Goal: Browse casually

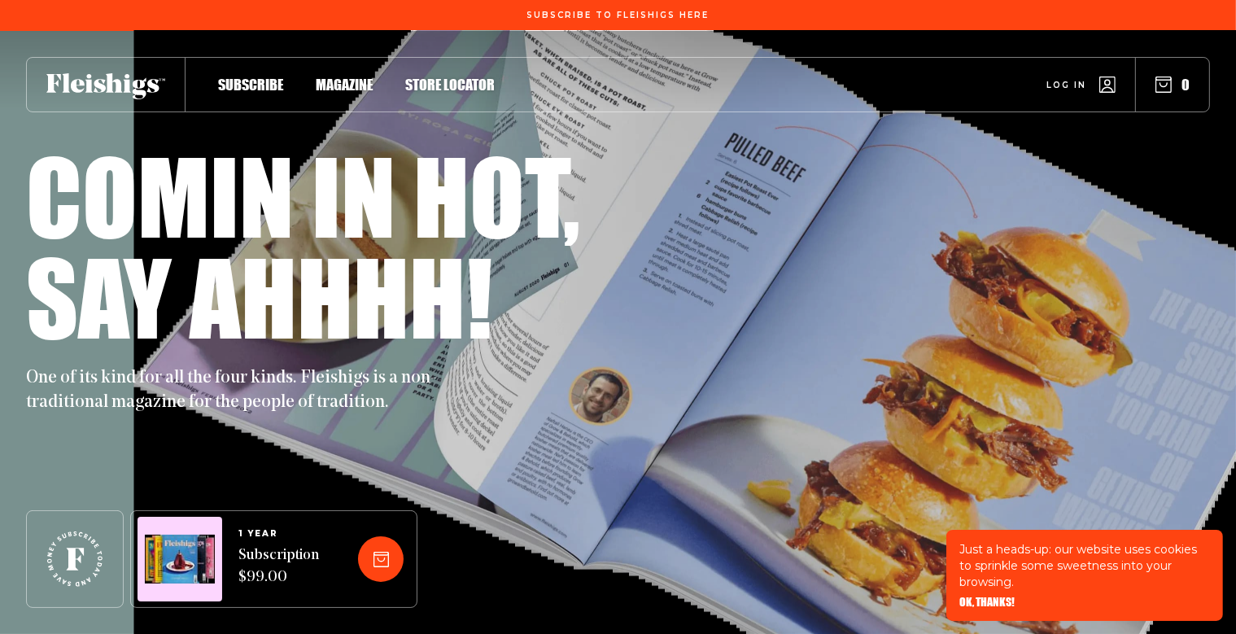
drag, startPoint x: 717, startPoint y: 267, endPoint x: 754, endPoint y: 323, distance: 67.5
click at [754, 323] on div "Say ahhhh!" at bounding box center [617, 296] width 1183 height 101
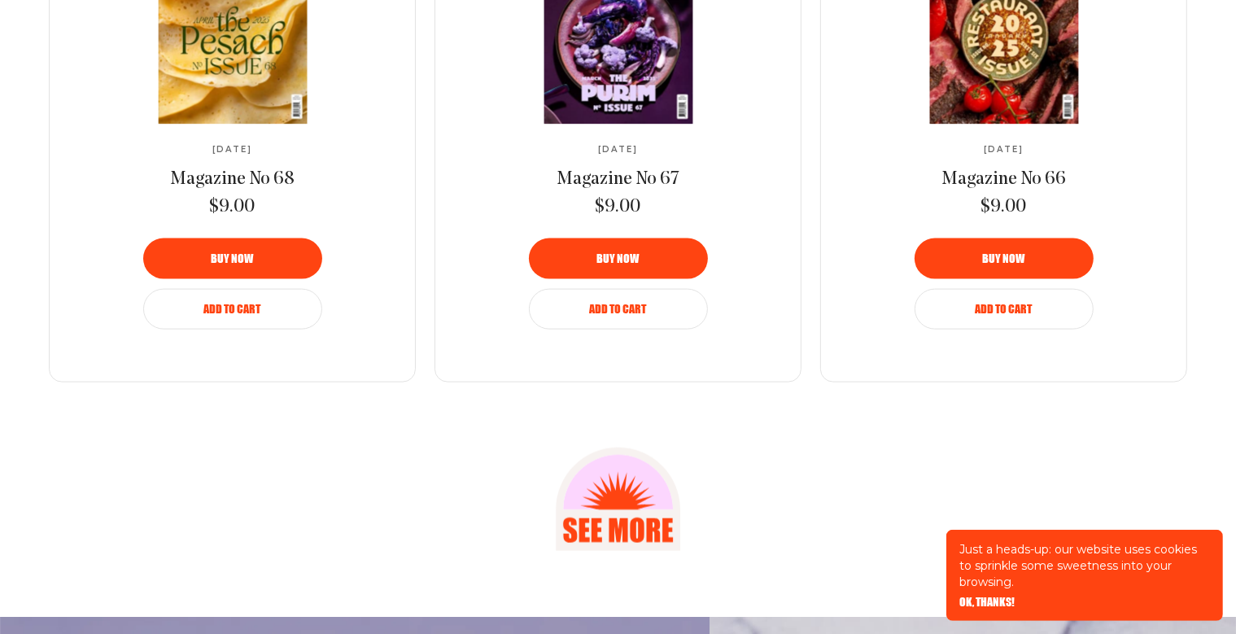
scroll to position [2290, 0]
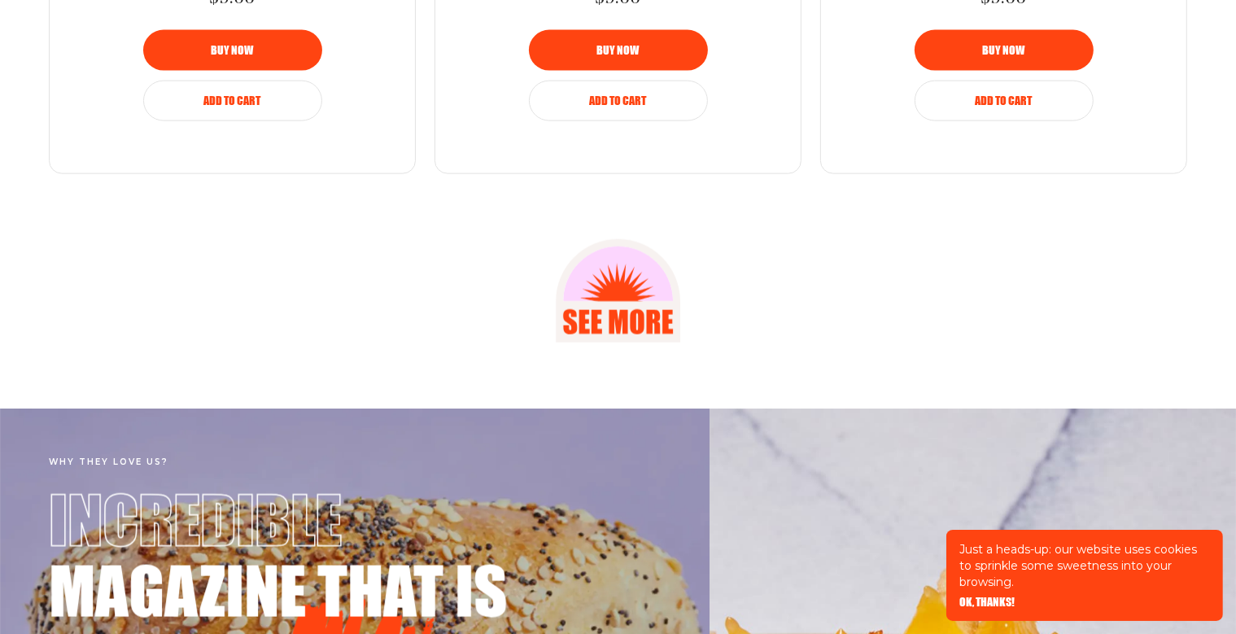
click at [1002, 596] on span "OK, THANKS!" at bounding box center [986, 590] width 55 height 11
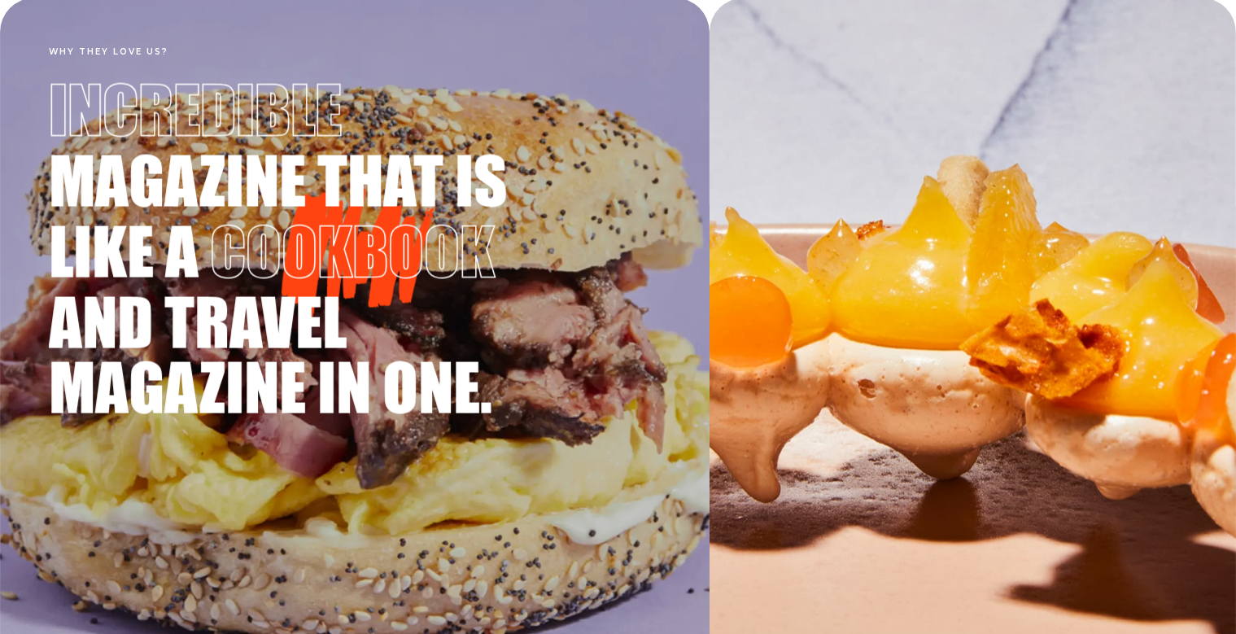
scroll to position [2720, 0]
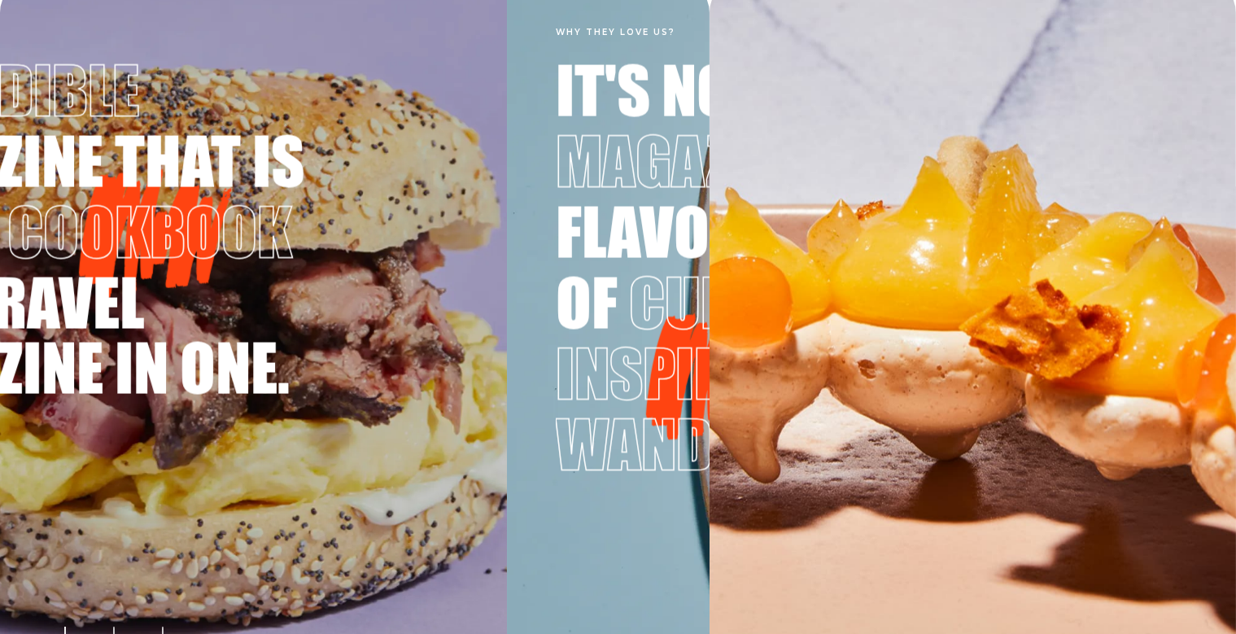
drag, startPoint x: 492, startPoint y: 378, endPoint x: 211, endPoint y: 333, distance: 284.2
click at [211, 333] on span "and travel magazine in one." at bounding box center [90, 334] width 488 height 130
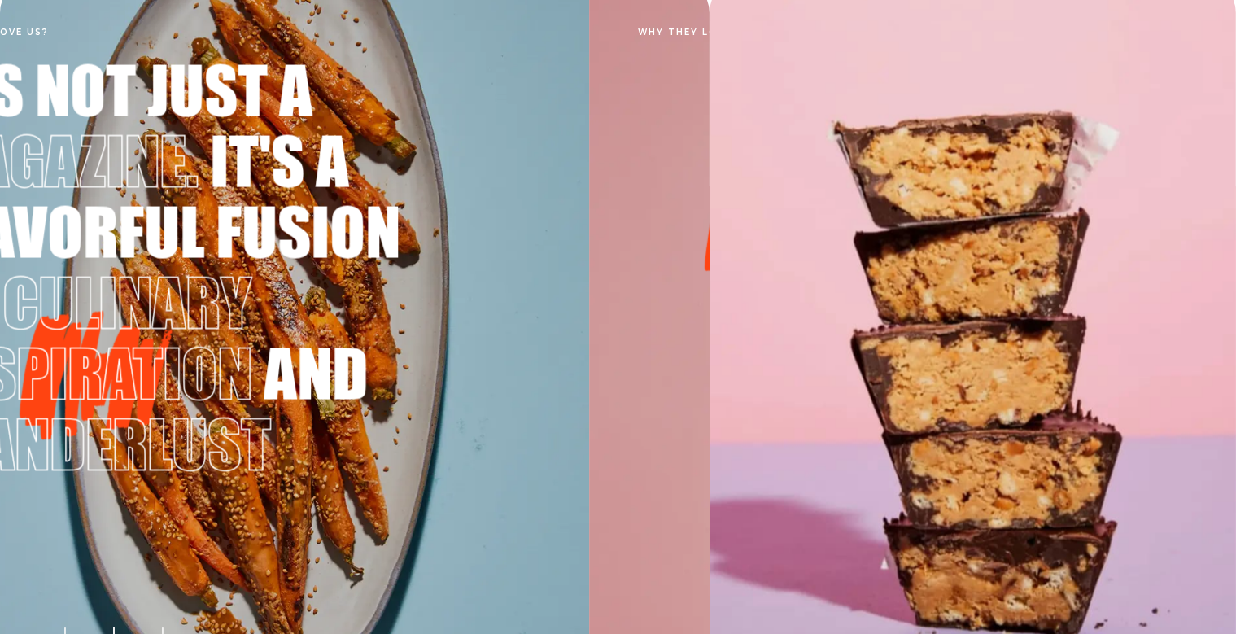
drag, startPoint x: 381, startPoint y: 342, endPoint x: 360, endPoint y: 337, distance: 22.5
click at [360, 337] on h3 "It's not just a magazine. It's a flavorful fusion of culinary inspiration and w…" at bounding box center [173, 259] width 488 height 444
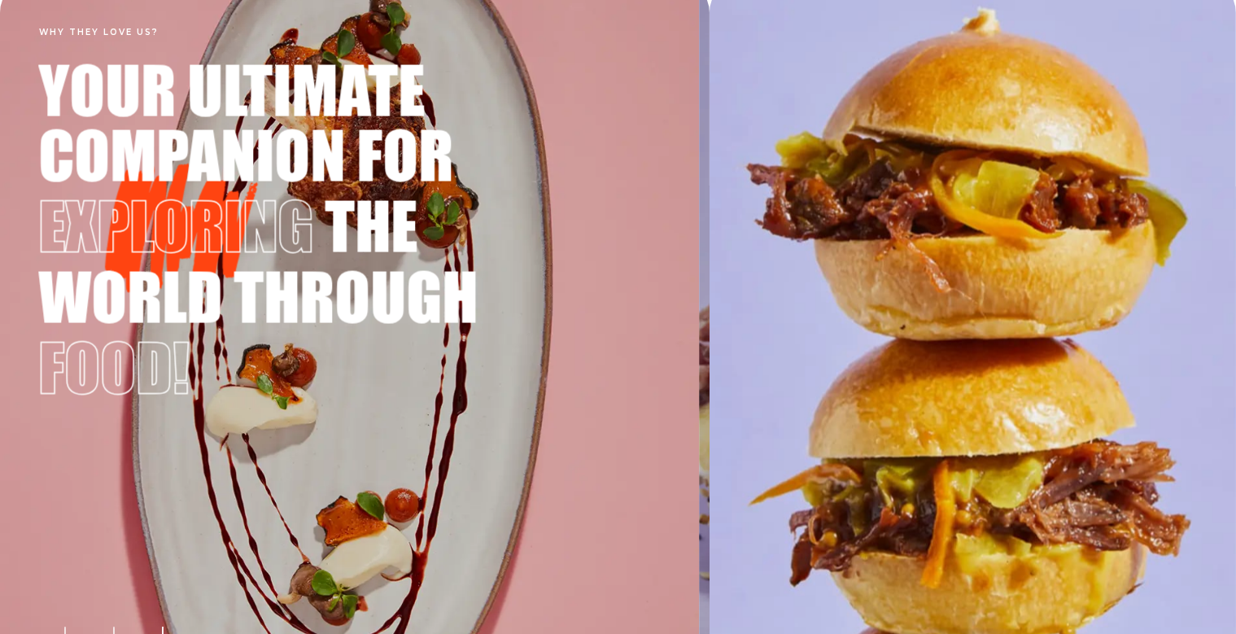
drag, startPoint x: 499, startPoint y: 353, endPoint x: 367, endPoint y: 329, distance: 134.7
click at [367, 329] on h3 "Your ultimate companion for exploring the world through food!" at bounding box center [283, 221] width 488 height 368
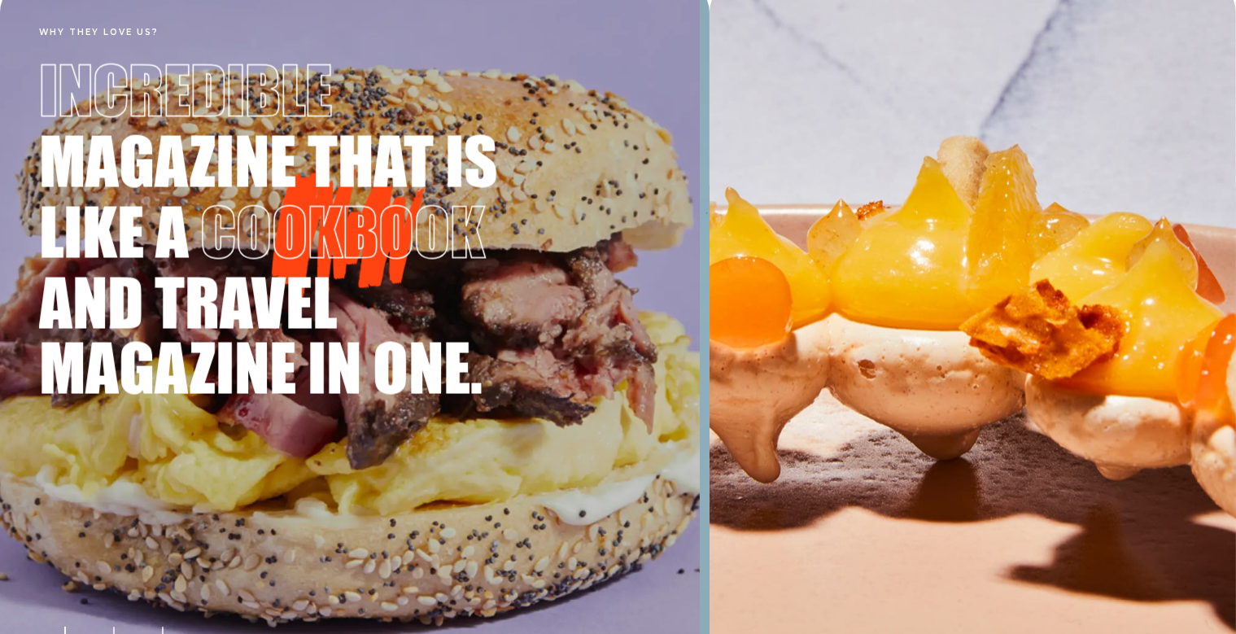
drag, startPoint x: 523, startPoint y: 341, endPoint x: 431, endPoint y: 333, distance: 92.3
click at [429, 333] on span "and travel magazine in one." at bounding box center [283, 334] width 488 height 130
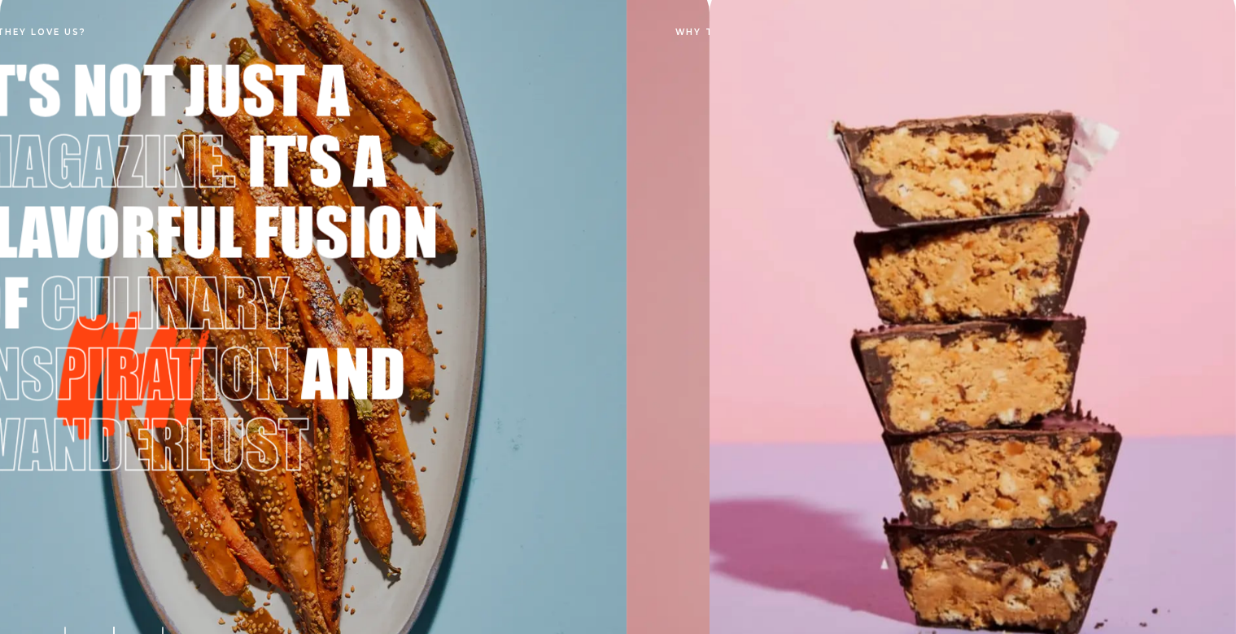
drag, startPoint x: 560, startPoint y: 346, endPoint x: 467, endPoint y: 333, distance: 94.3
click at [467, 333] on div "Why they love us? It's not just a magazine. It's a flavorful fusion of culinary…" at bounding box center [272, 345] width 709 height 732
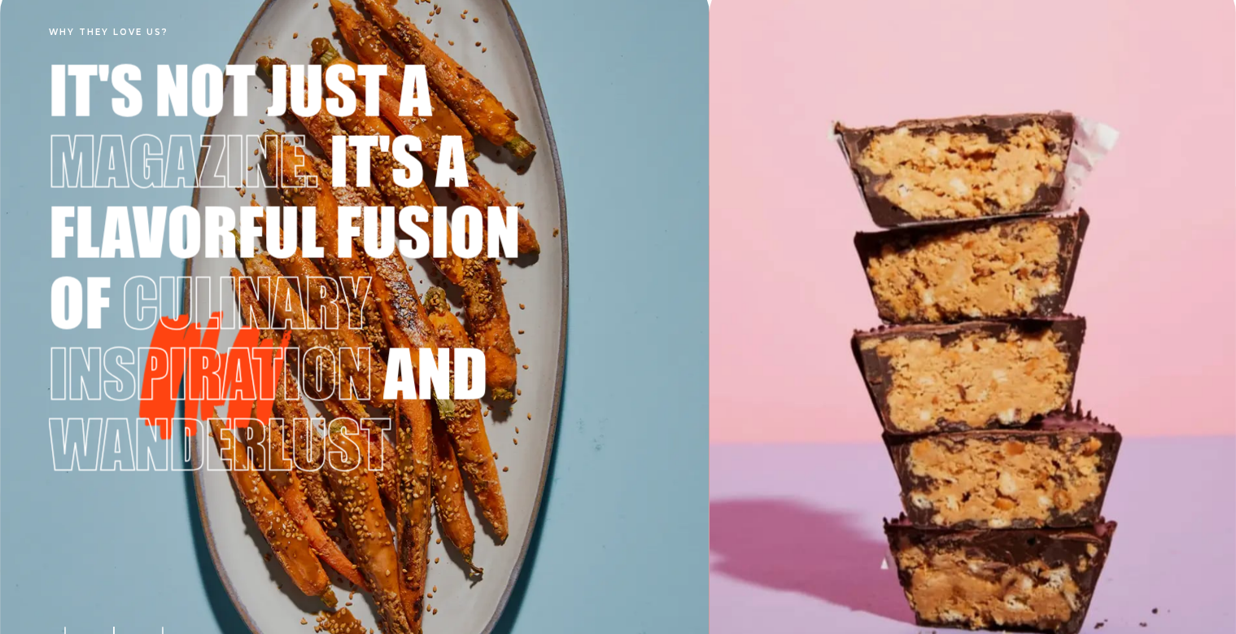
drag, startPoint x: 525, startPoint y: 333, endPoint x: 404, endPoint y: 316, distance: 122.5
click at [404, 316] on h3 "It's not just a magazine. It's a flavorful fusion of culinary inspiration and w…" at bounding box center [293, 259] width 488 height 444
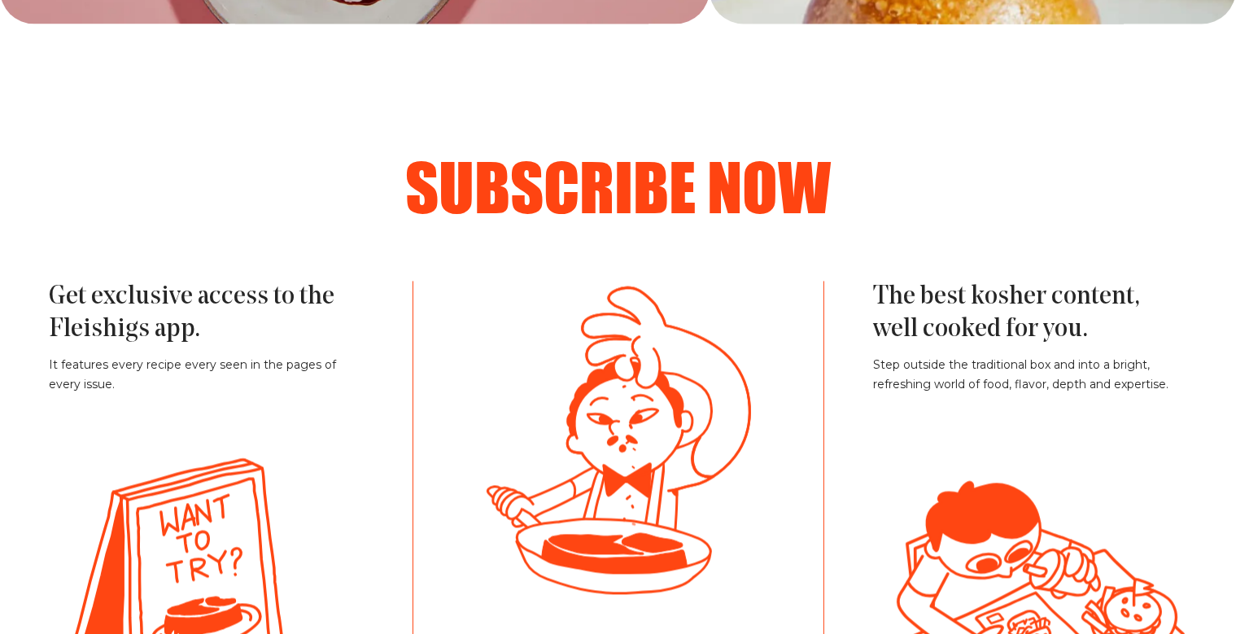
scroll to position [3579, 0]
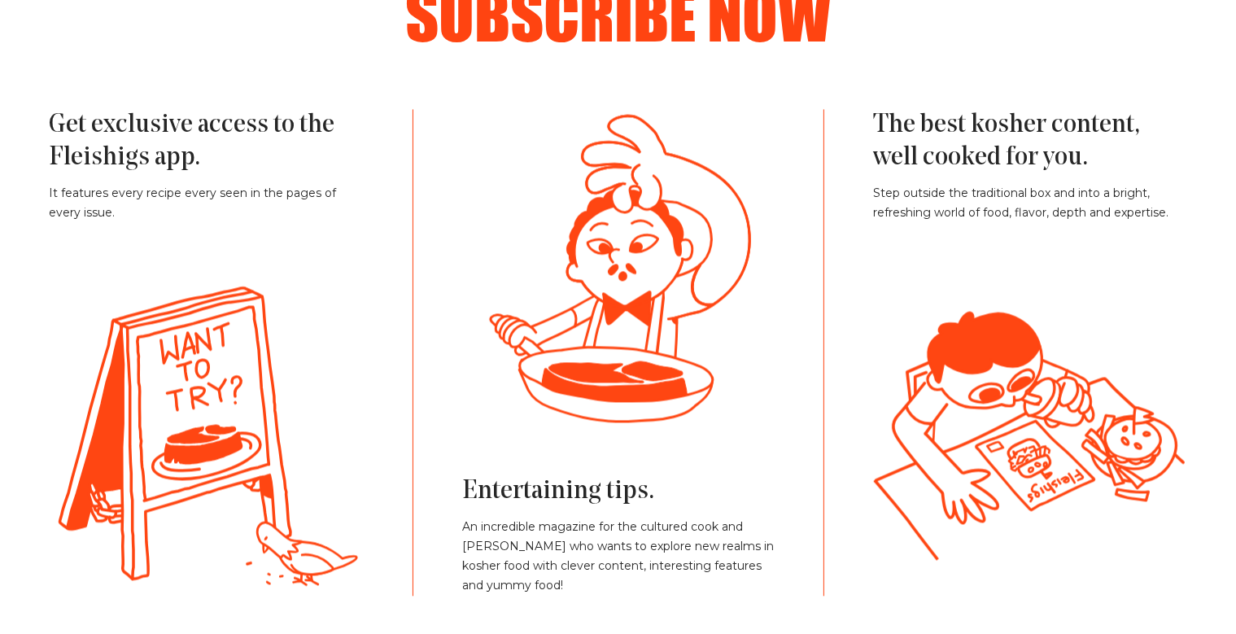
drag, startPoint x: 643, startPoint y: 315, endPoint x: 639, endPoint y: 390, distance: 75.8
click at [639, 390] on g at bounding box center [628, 427] width 1137 height 429
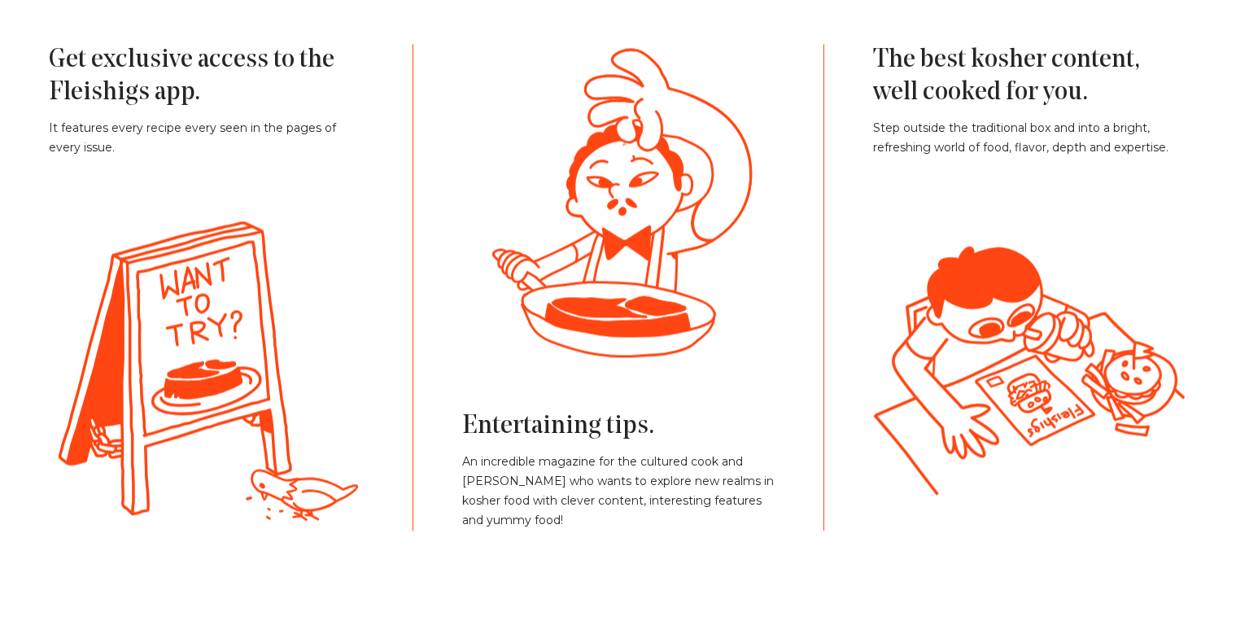
scroll to position [3722, 0]
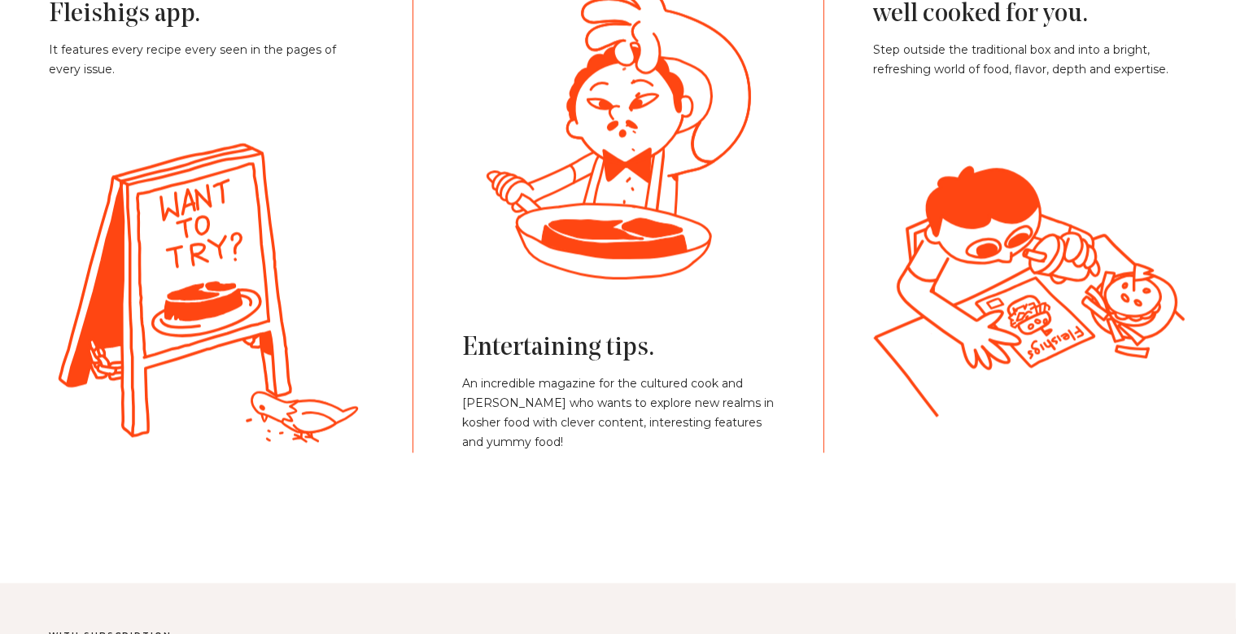
drag, startPoint x: 652, startPoint y: 231, endPoint x: 551, endPoint y: 194, distance: 107.6
click at [551, 194] on g at bounding box center [628, 284] width 1137 height 429
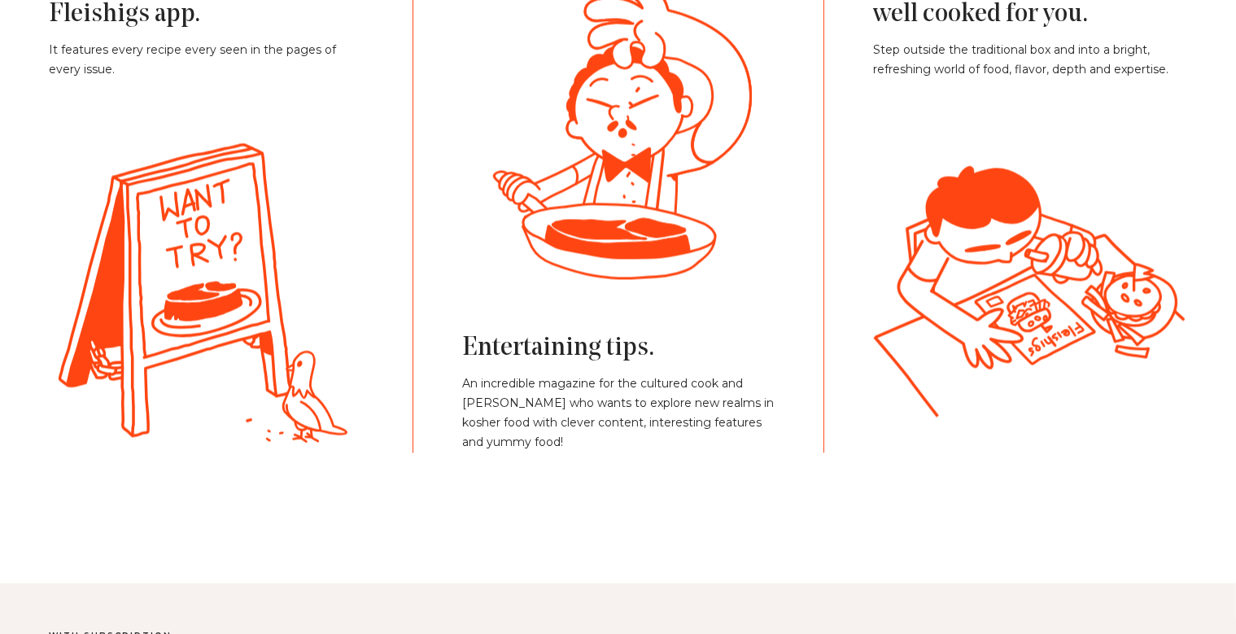
drag, startPoint x: 989, startPoint y: 312, endPoint x: 998, endPoint y: 338, distance: 27.5
click at [998, 338] on g at bounding box center [625, 284] width 1146 height 432
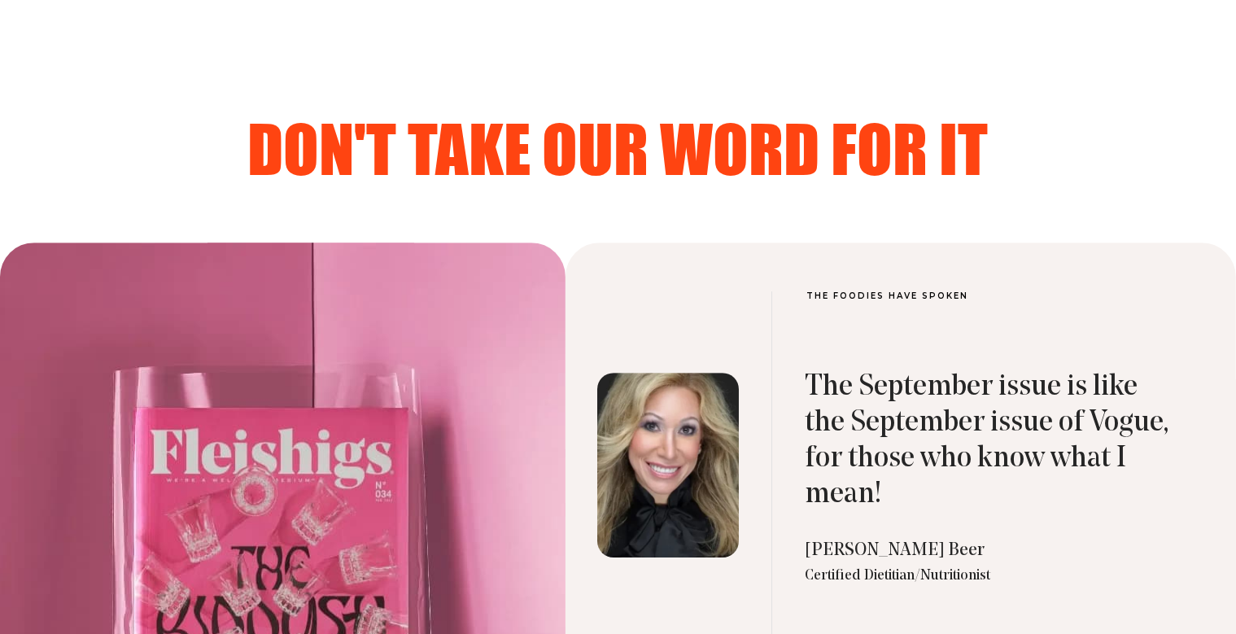
scroll to position [5154, 0]
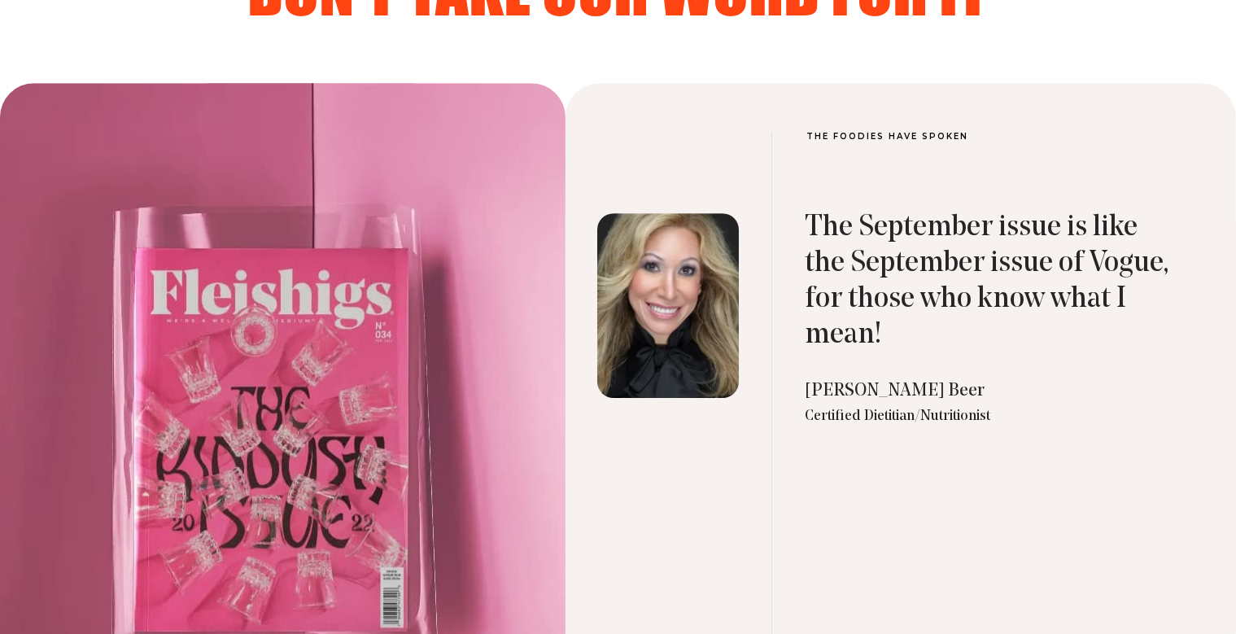
drag, startPoint x: 470, startPoint y: 281, endPoint x: 368, endPoint y: 281, distance: 101.7
click at [368, 281] on div at bounding box center [282, 433] width 565 height 700
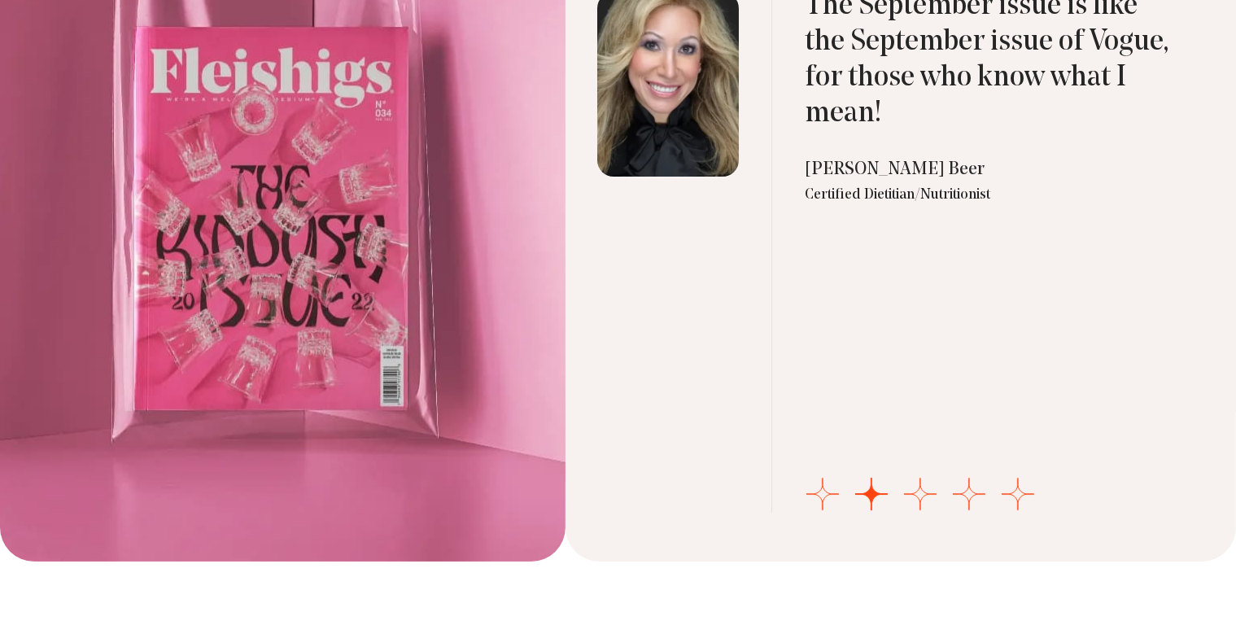
scroll to position [5440, 0]
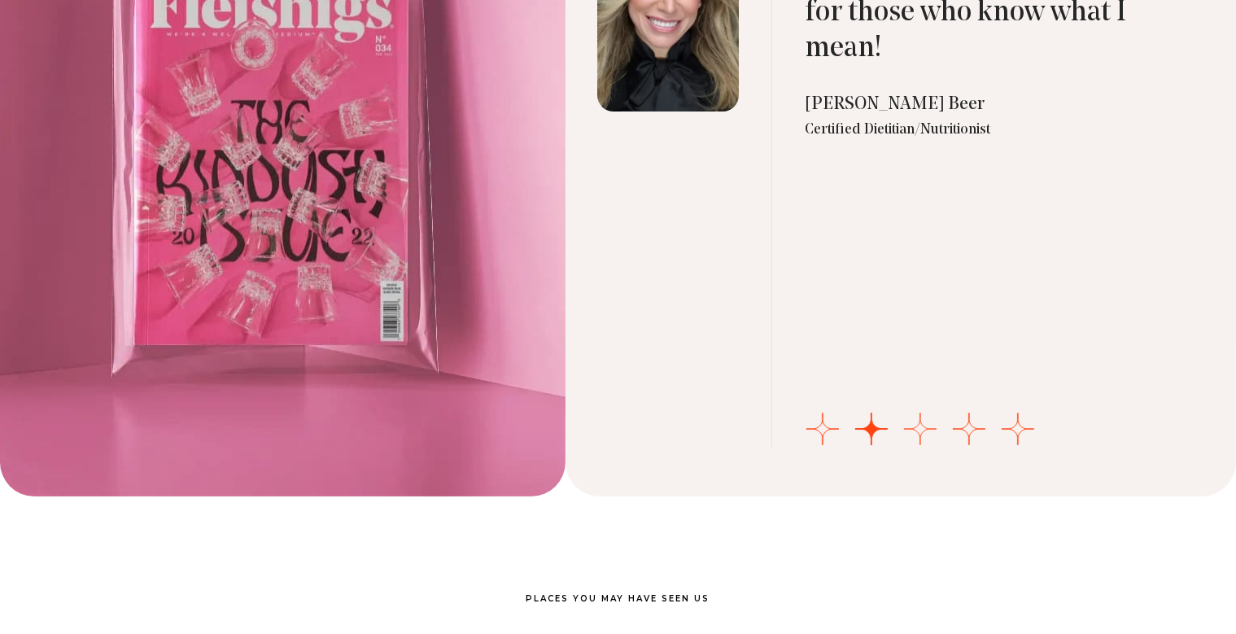
click at [929, 434] on button "Go to slide 3" at bounding box center [920, 428] width 33 height 33
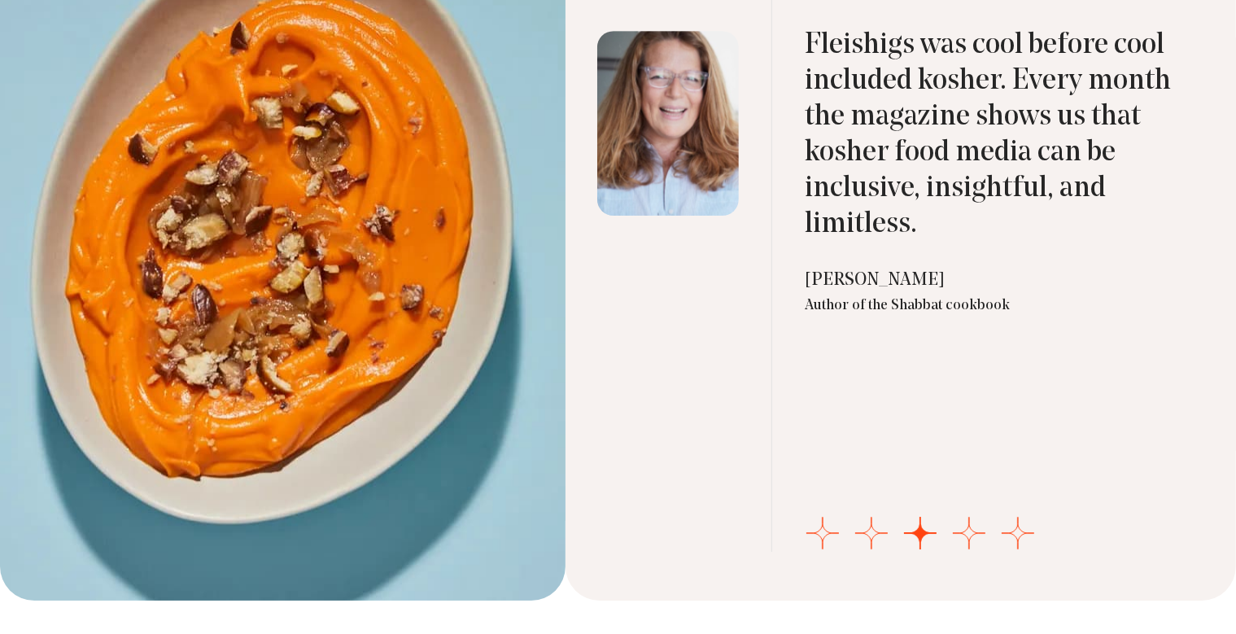
scroll to position [5297, 0]
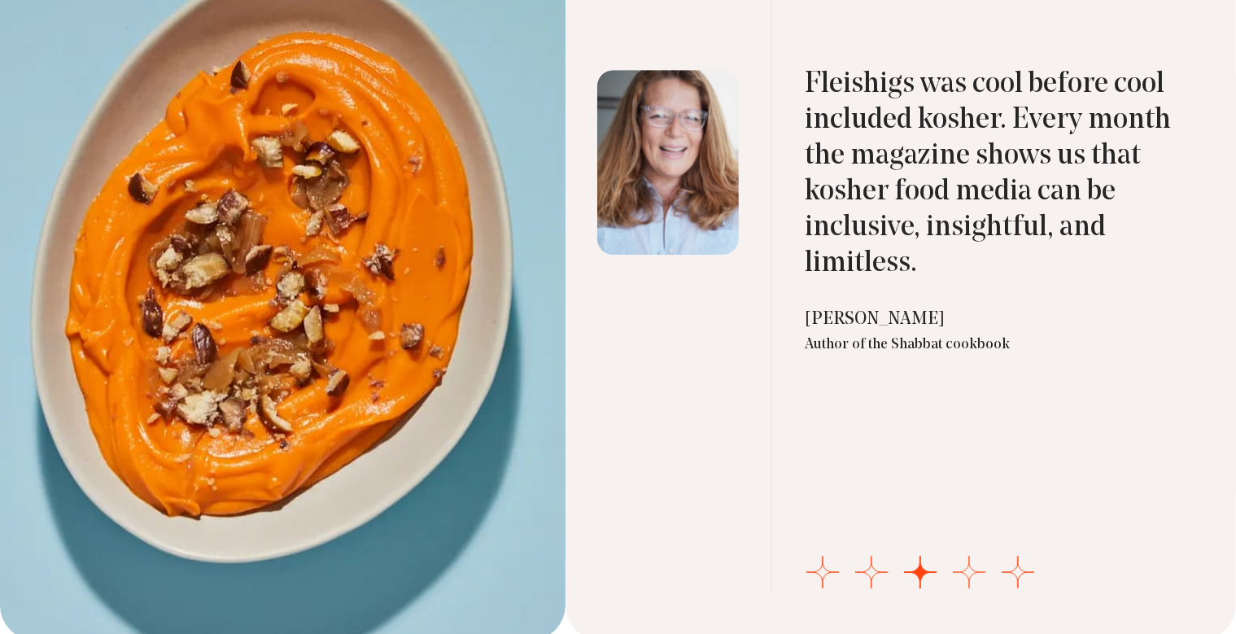
click at [974, 570] on button "Go to slide 4" at bounding box center [968, 572] width 33 height 33
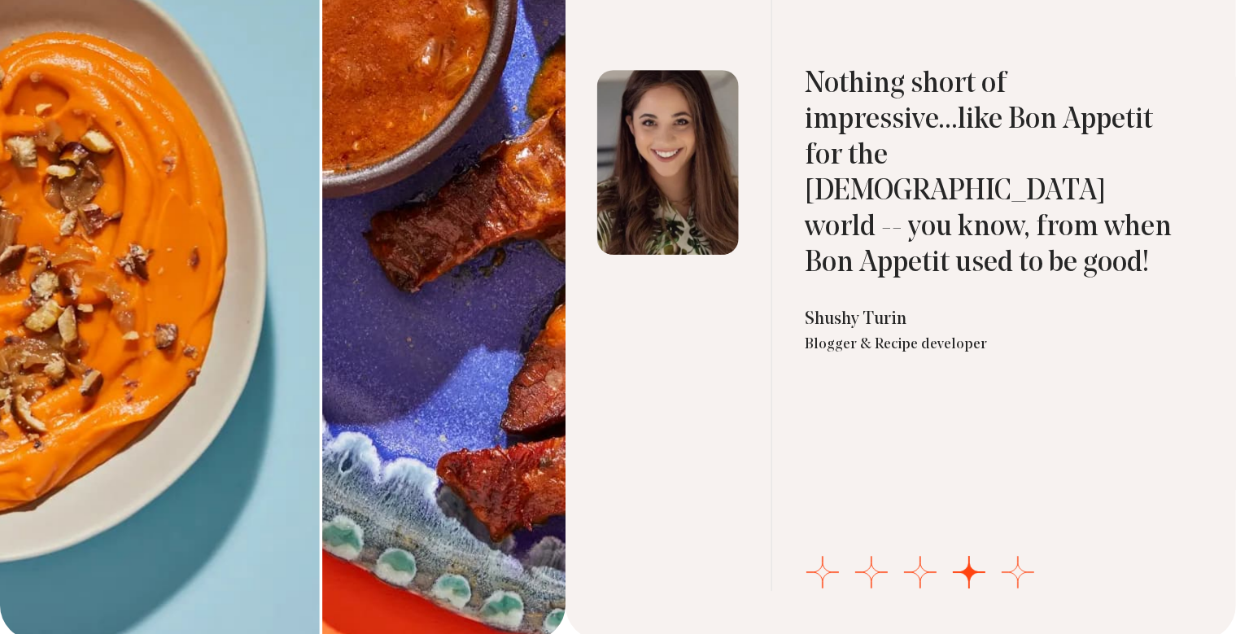
click at [1018, 578] on button "Go to slide 5" at bounding box center [1017, 572] width 33 height 33
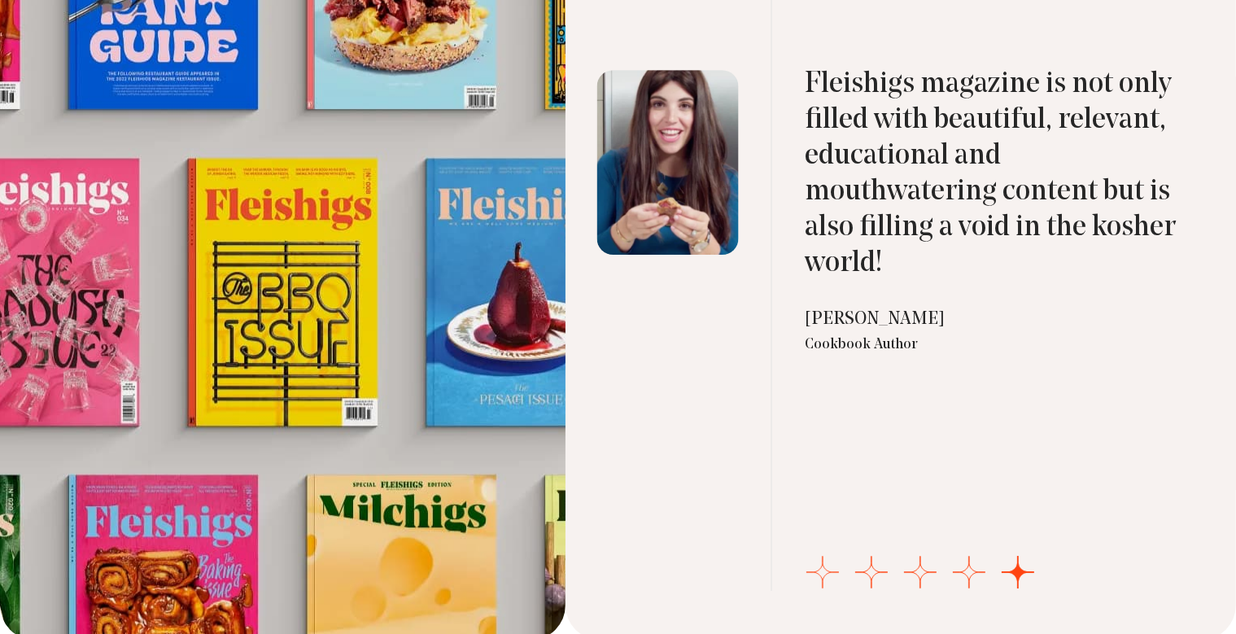
click at [828, 571] on button "Go to slide 1" at bounding box center [822, 572] width 33 height 33
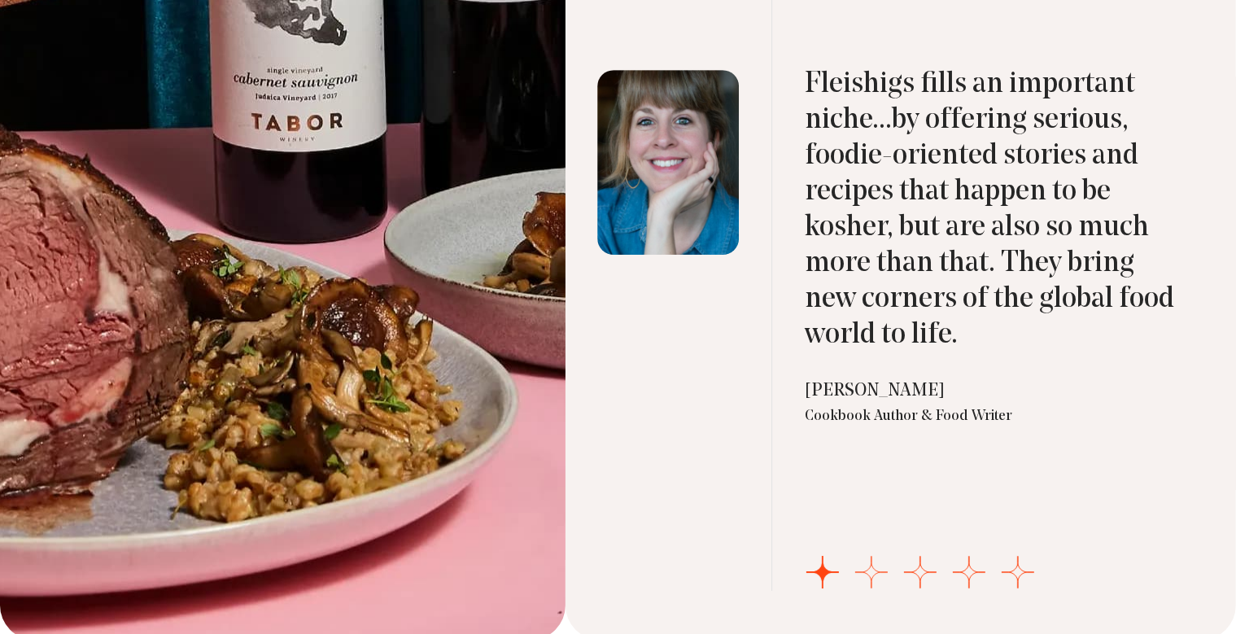
click at [872, 569] on button "Go to slide 2" at bounding box center [871, 572] width 33 height 33
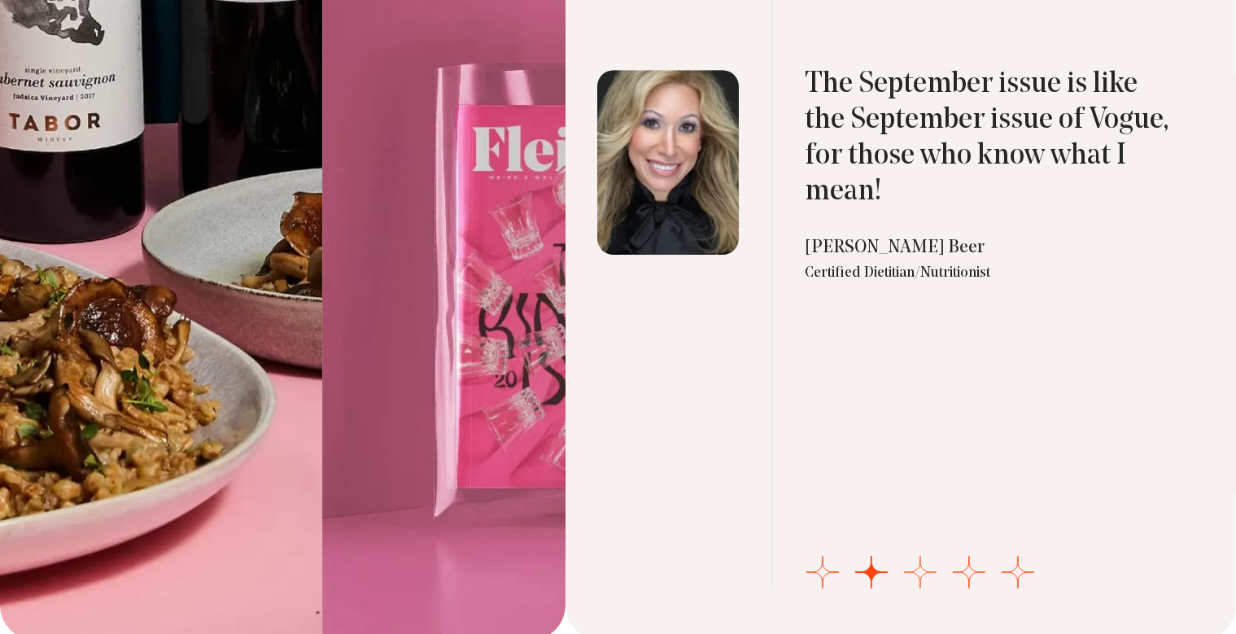
click at [919, 572] on button "Go to slide 3" at bounding box center [920, 572] width 33 height 33
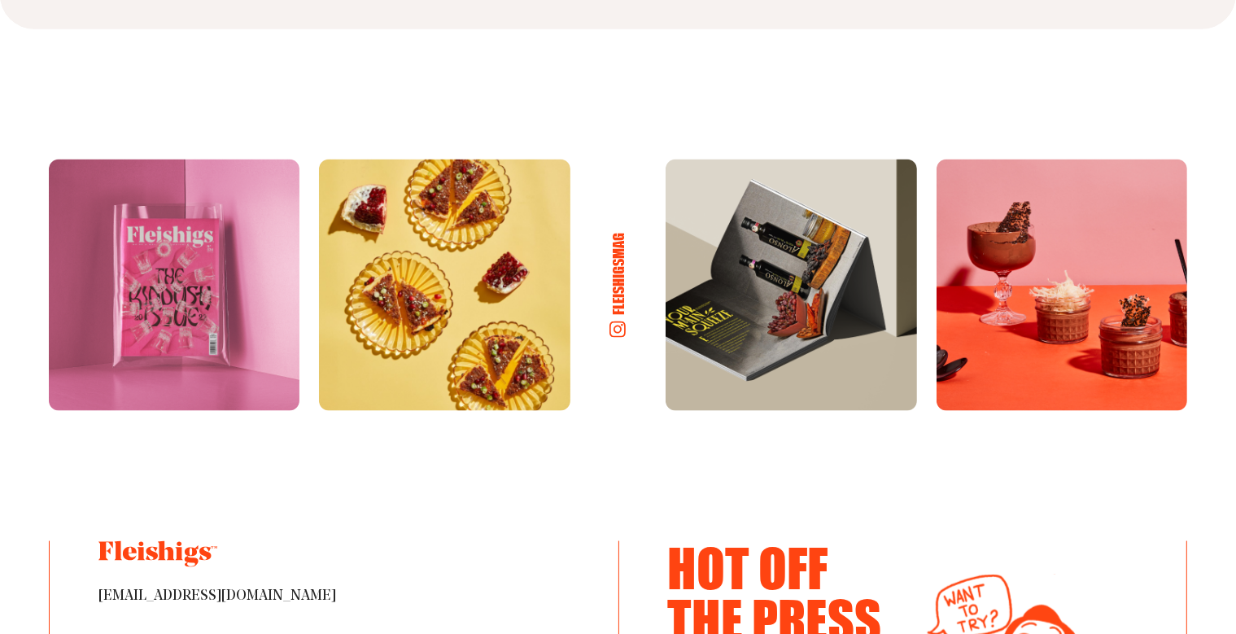
scroll to position [8446, 0]
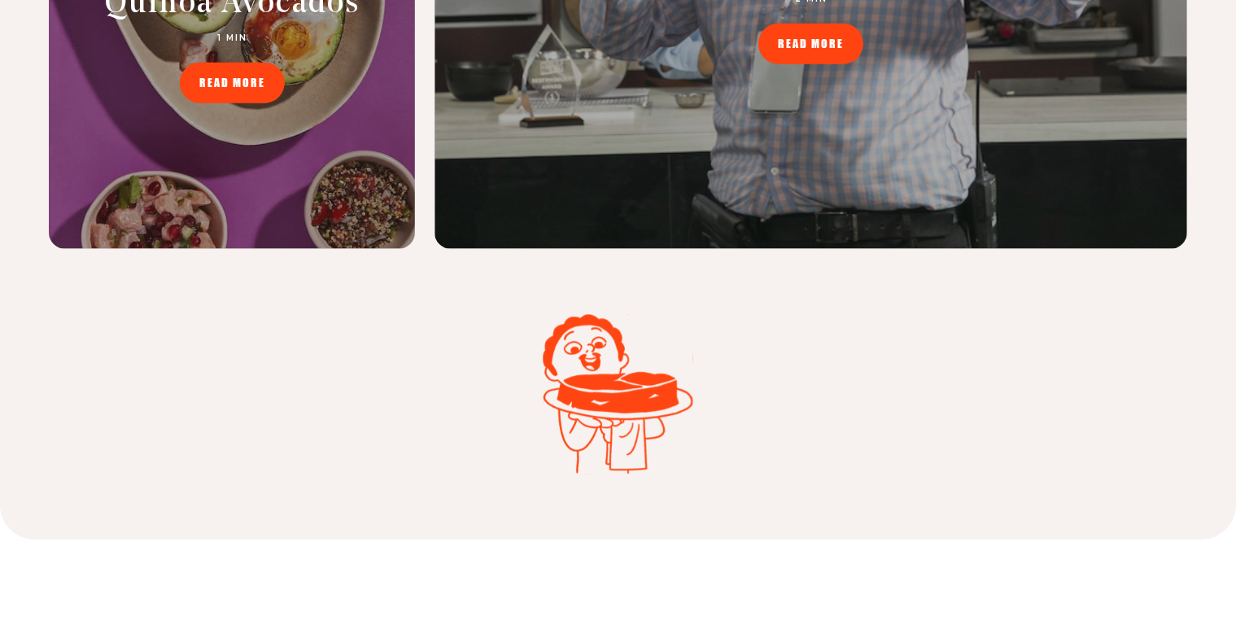
scroll to position [7301, 0]
